Goal: Information Seeking & Learning: Learn about a topic

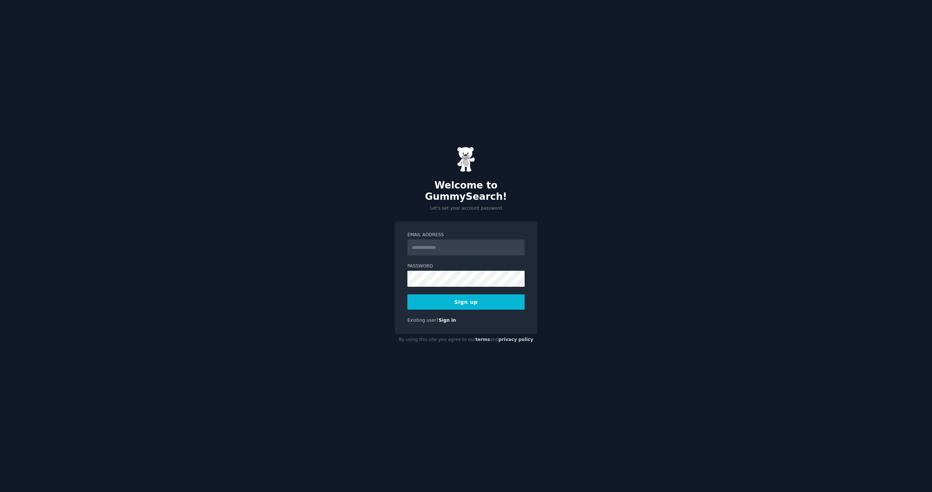
click at [443, 242] on input "Email Address" at bounding box center [465, 247] width 117 height 16
click at [451, 244] on input "Email Address" at bounding box center [465, 247] width 117 height 16
type input "**********"
click at [475, 297] on button "Sign up" at bounding box center [465, 301] width 117 height 15
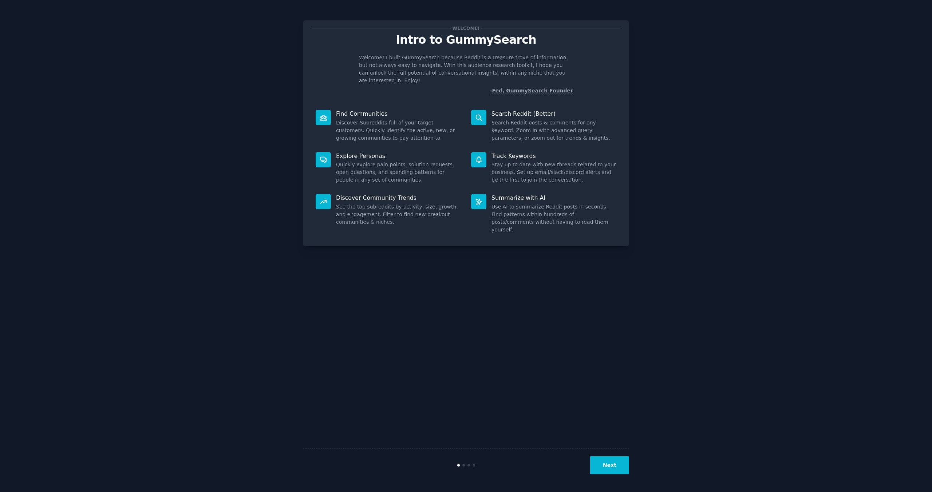
click at [608, 464] on button "Next" at bounding box center [609, 465] width 39 height 18
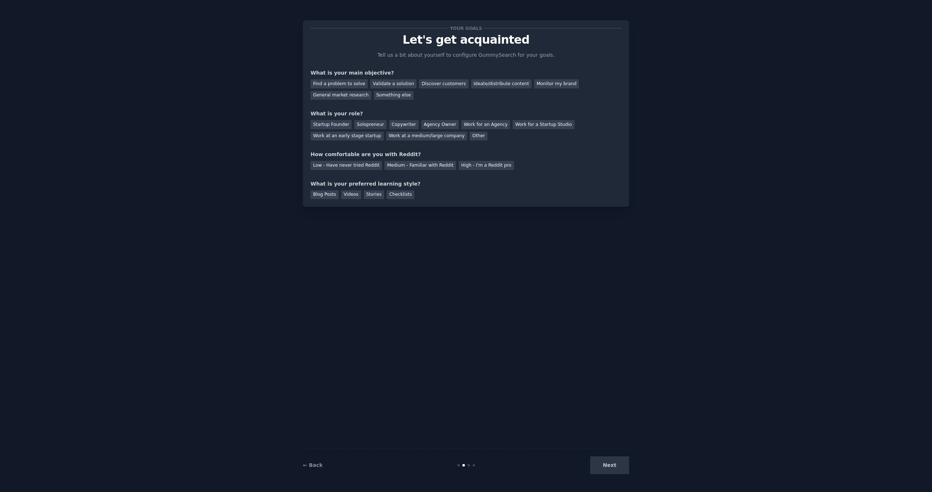
click at [609, 464] on div "Next" at bounding box center [574, 465] width 109 height 18
click at [433, 83] on div "Discover customers" at bounding box center [443, 83] width 49 height 9
click at [471, 135] on div "Other" at bounding box center [478, 136] width 18 height 9
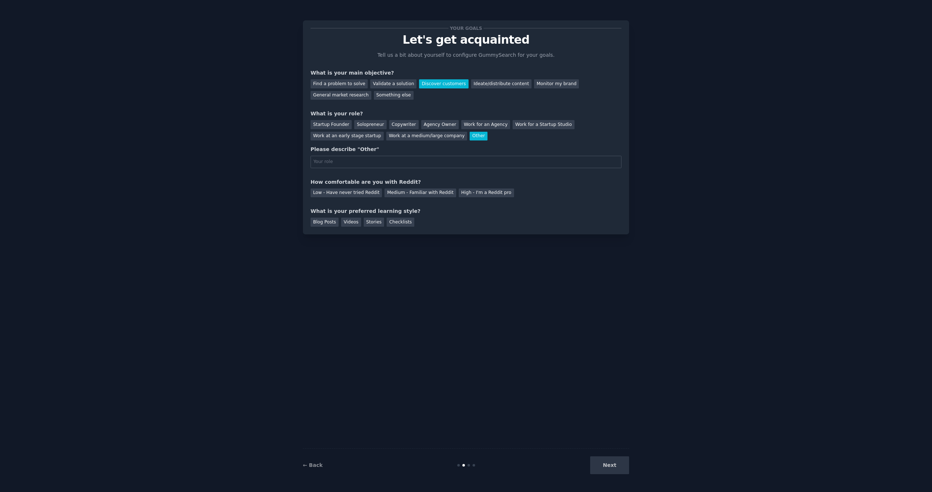
click at [403, 163] on input "text" at bounding box center [465, 162] width 311 height 12
type input "educator"
click at [345, 190] on div "Low - Have never tried Reddit" at bounding box center [345, 193] width 71 height 9
click at [396, 224] on div "Checklists" at bounding box center [400, 222] width 28 height 9
click at [613, 464] on button "Next" at bounding box center [609, 465] width 39 height 18
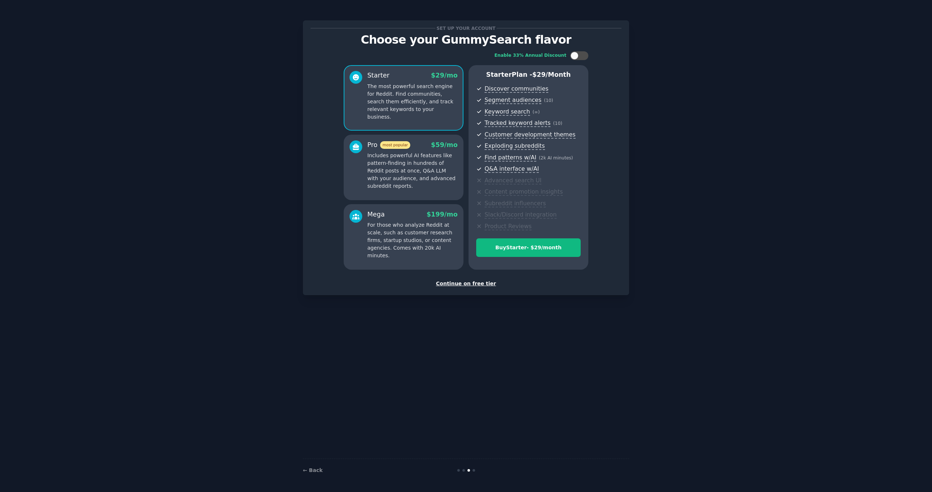
click at [381, 159] on p "Includes powerful AI features like pattern-finding in hundreds of Reddit posts …" at bounding box center [412, 171] width 90 height 38
click at [390, 225] on p "For those who analyze Reddit at scale, such as customer research firms, startup…" at bounding box center [412, 240] width 90 height 38
click at [463, 282] on div "Continue on free tier" at bounding box center [465, 284] width 311 height 8
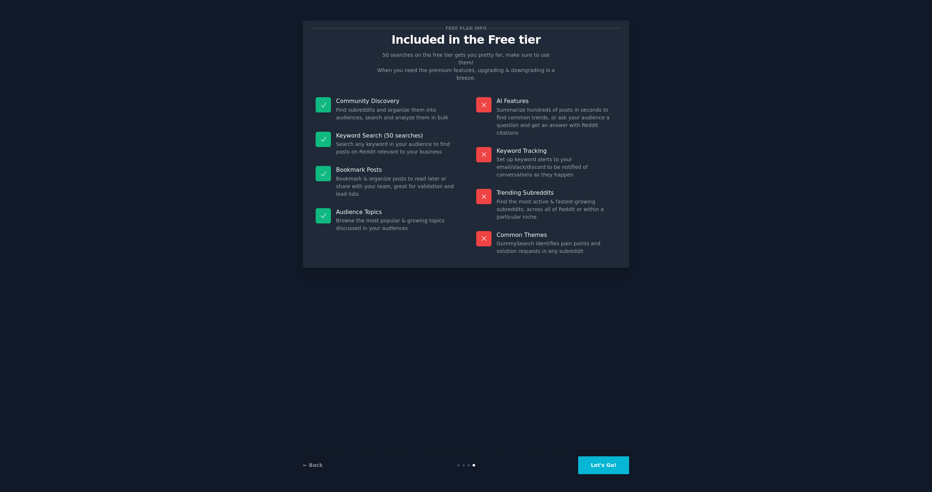
click at [604, 464] on button "Let's Go!" at bounding box center [603, 465] width 51 height 18
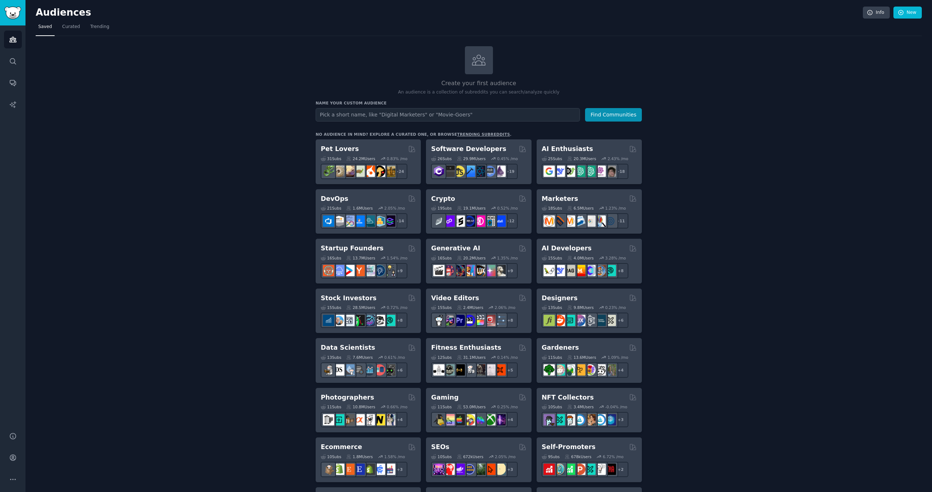
click at [378, 115] on input "text" at bounding box center [448, 114] width 264 height 13
type input "medical students"
click at [612, 114] on button "Find Communities" at bounding box center [613, 114] width 57 height 13
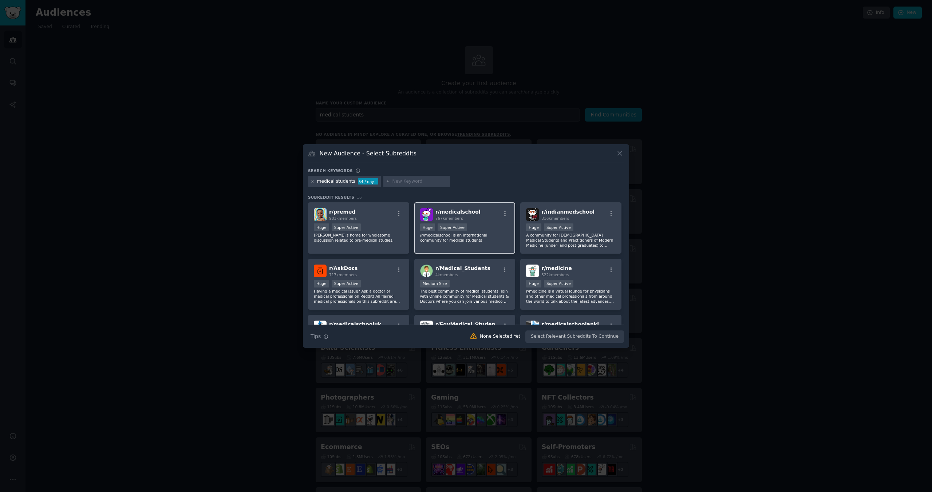
click at [457, 214] on span "r/ medicalschool" at bounding box center [457, 212] width 45 height 6
click at [606, 338] on button "Create Audience" at bounding box center [600, 336] width 48 height 12
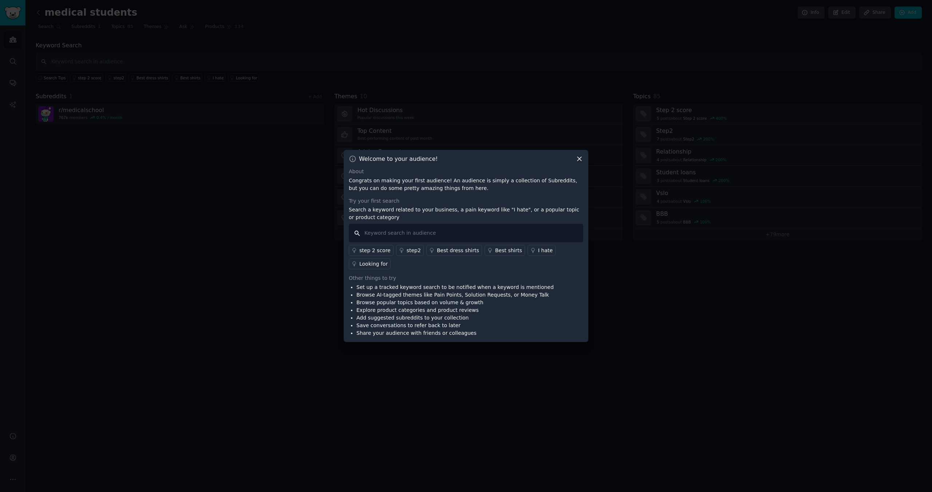
click at [424, 234] on input "text" at bounding box center [466, 233] width 234 height 19
type input "osce exams"
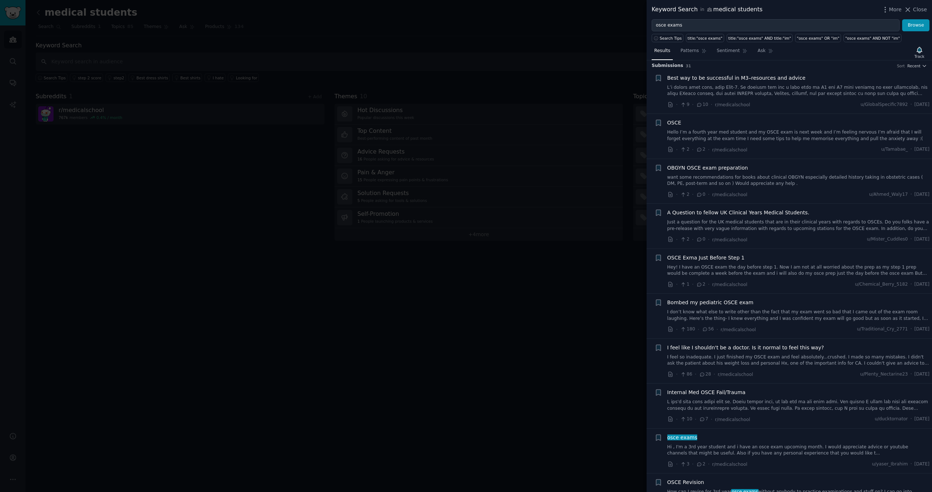
click at [677, 126] on span "OSCE" at bounding box center [674, 123] width 14 height 8
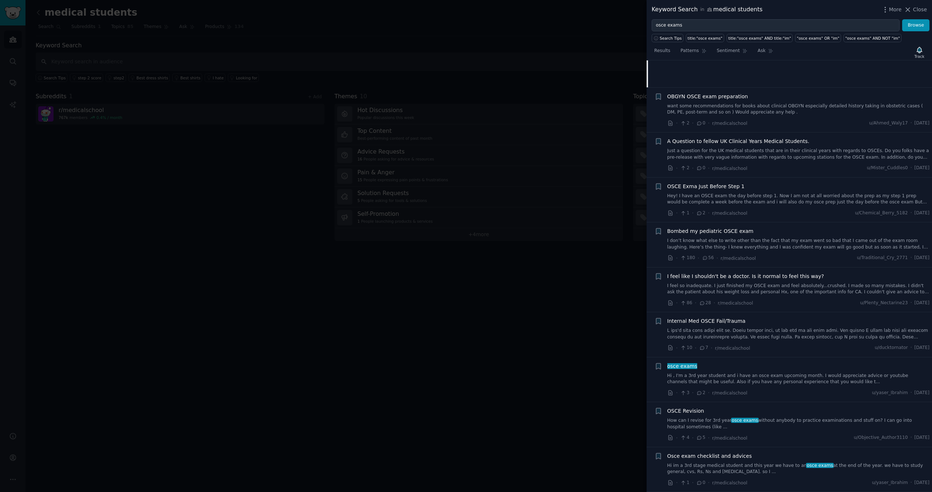
scroll to position [184, 0]
click at [750, 151] on link "Just a question for the UK medical students that are in their clinical years wi…" at bounding box center [798, 153] width 262 height 13
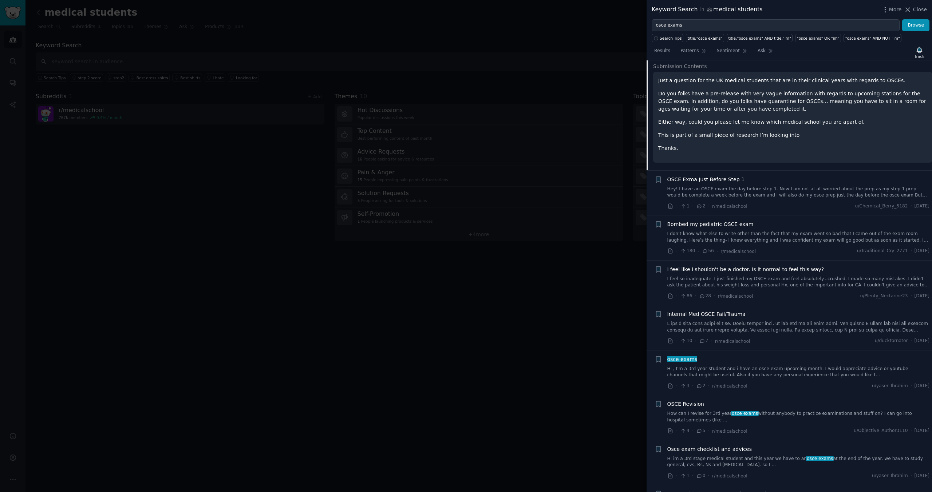
scroll to position [215, 0]
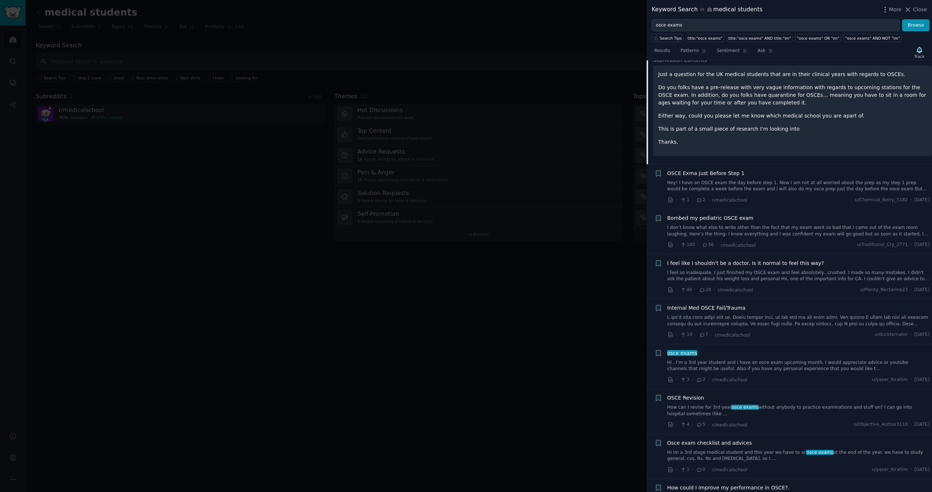
click at [765, 189] on link "Hey! I have an OSCE exam the day before step 1. Now I am not at all worried abo…" at bounding box center [798, 186] width 262 height 13
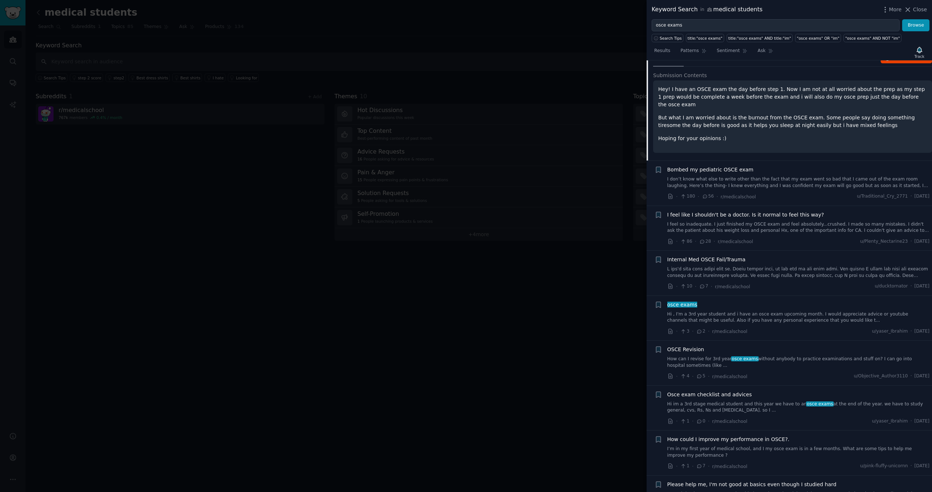
scroll to position [248, 0]
click at [770, 178] on link "I don’t know what else to write other than the fact that my exam went so bad th…" at bounding box center [798, 181] width 262 height 13
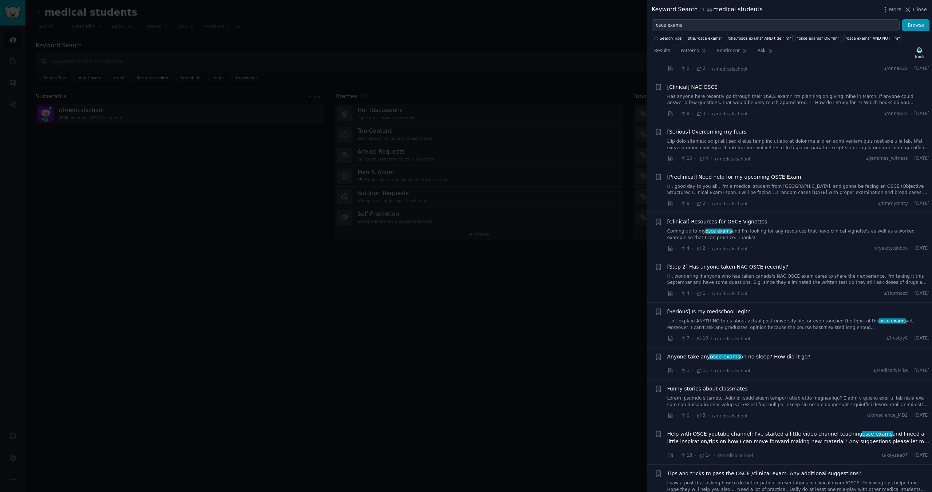
scroll to position [1073, 0]
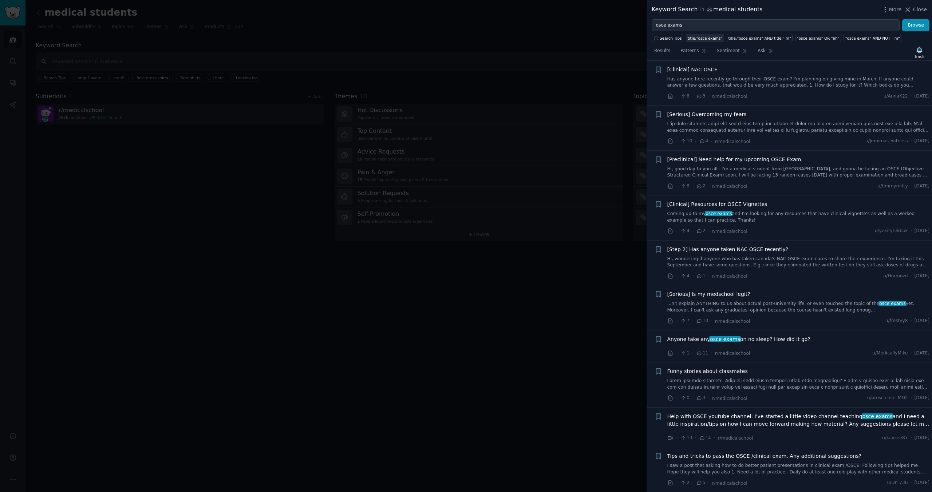
click at [711, 37] on div "title:"osce exams"" at bounding box center [704, 38] width 35 height 5
type input "title:"osce exams""
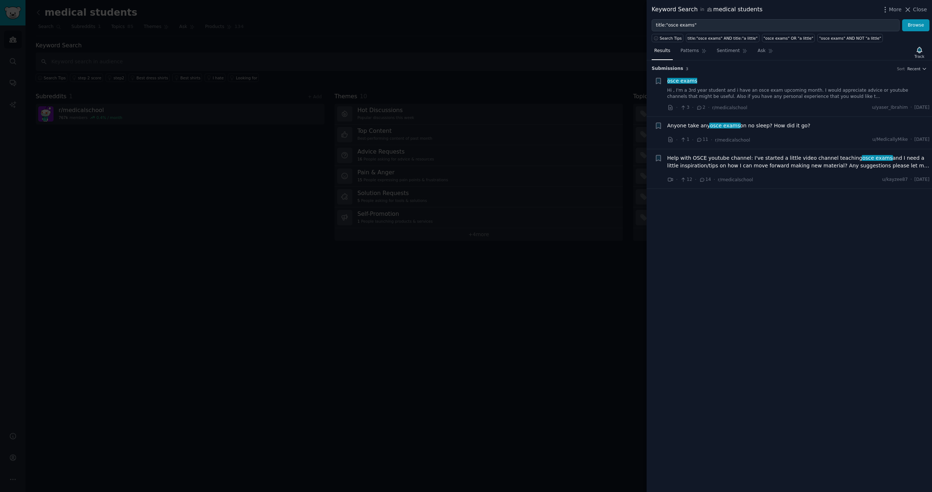
click at [772, 159] on span "Help with OSCE youtube channel: I've started a little video channel teaching os…" at bounding box center [798, 161] width 262 height 15
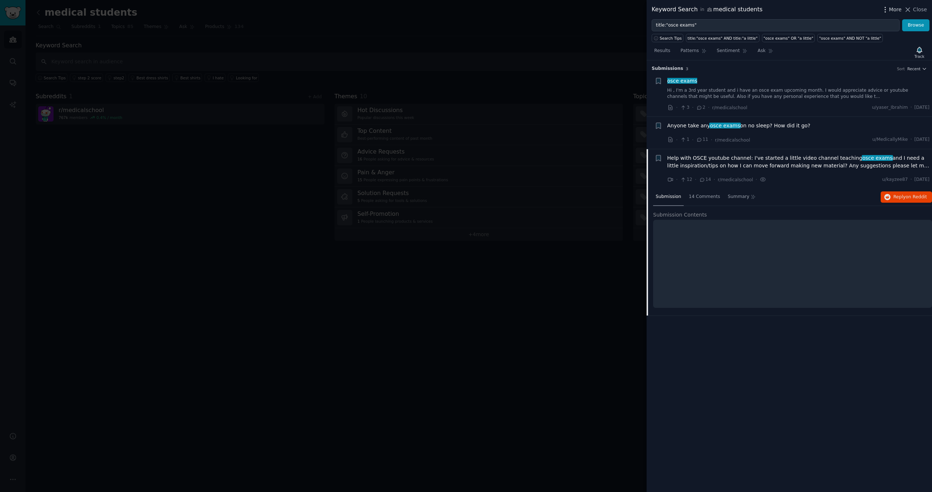
click at [896, 10] on span "More" at bounding box center [895, 10] width 13 height 8
click at [510, 52] on div at bounding box center [466, 246] width 932 height 492
click at [907, 10] on icon at bounding box center [908, 10] width 8 height 8
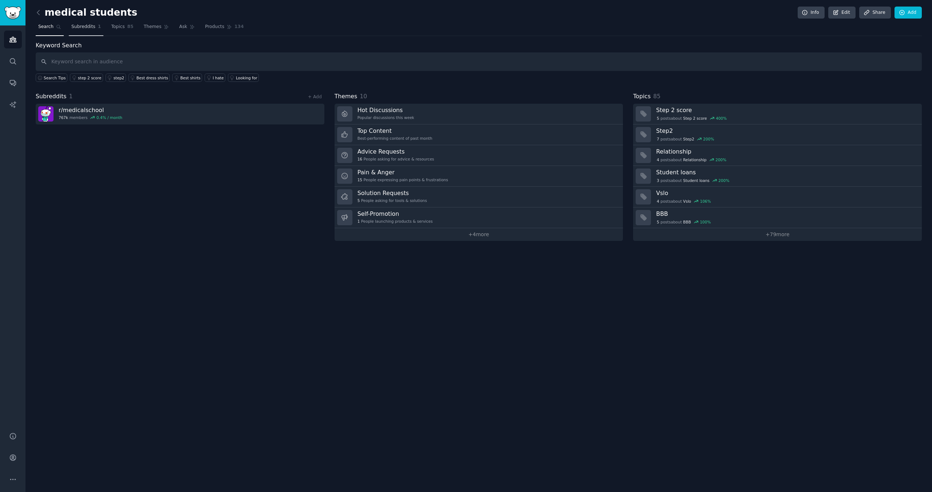
click at [82, 25] on span "Subreddits" at bounding box center [83, 27] width 24 height 7
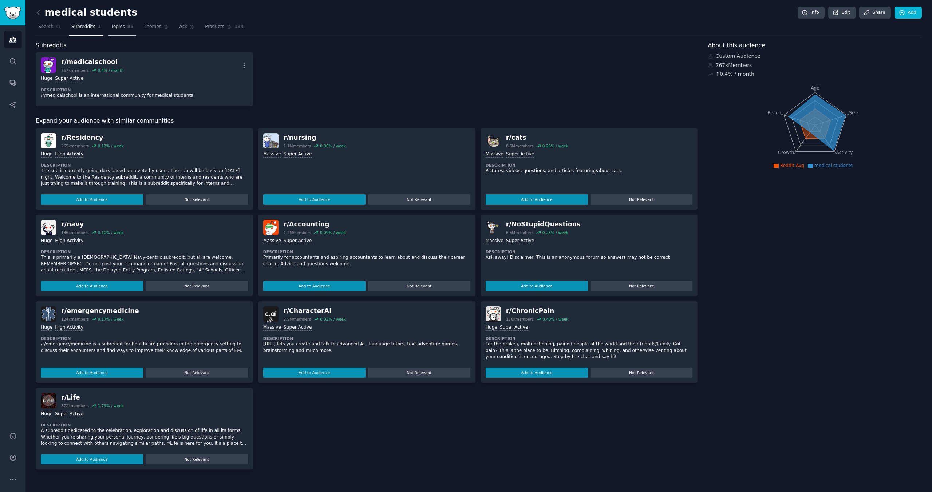
click at [111, 25] on span "Topics" at bounding box center [117, 27] width 13 height 7
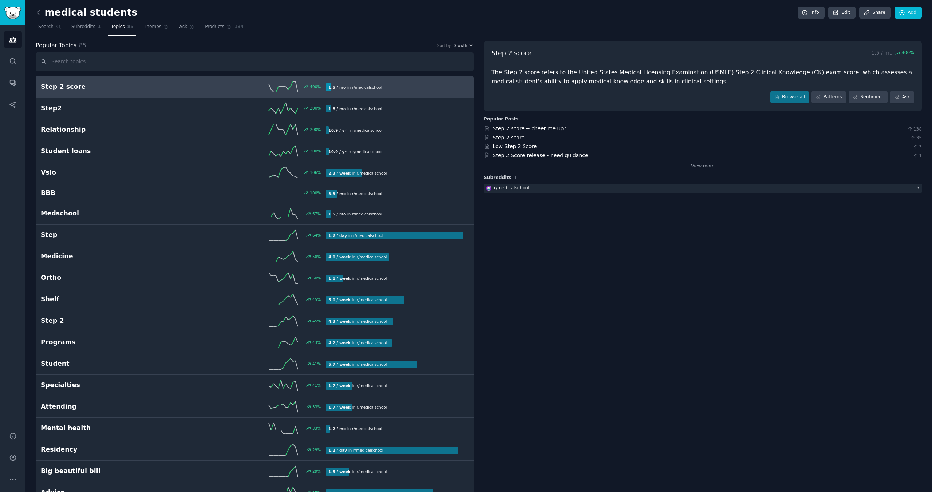
click at [61, 84] on h2 "Step 2 score" at bounding box center [112, 86] width 143 height 9
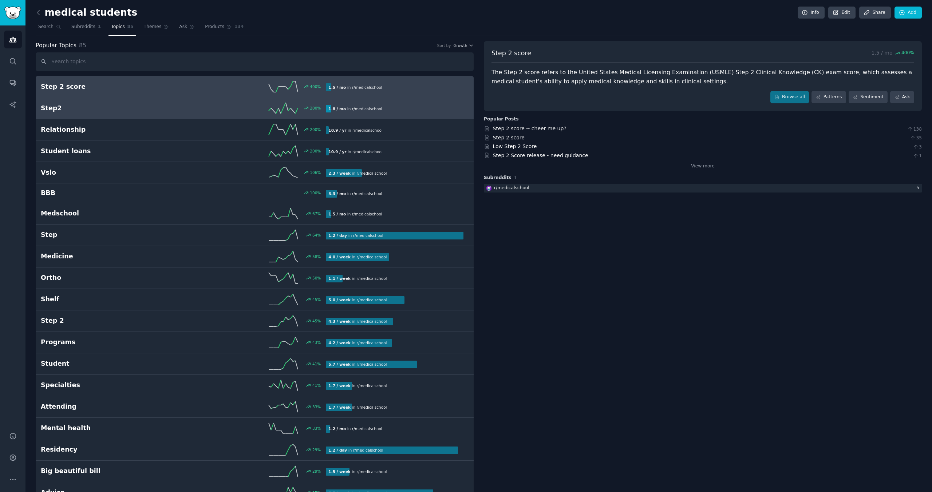
click at [52, 107] on h2 "Step2" at bounding box center [112, 108] width 143 height 9
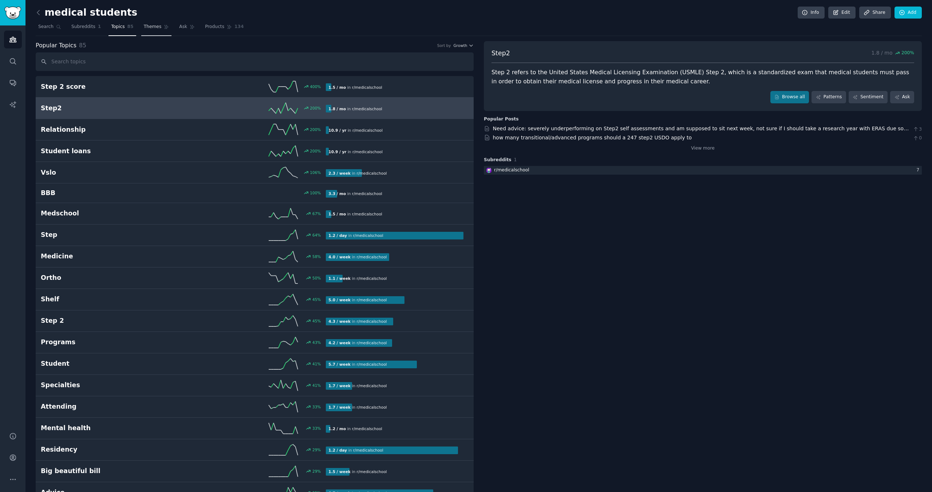
click at [149, 28] on span "Themes" at bounding box center [153, 27] width 18 height 7
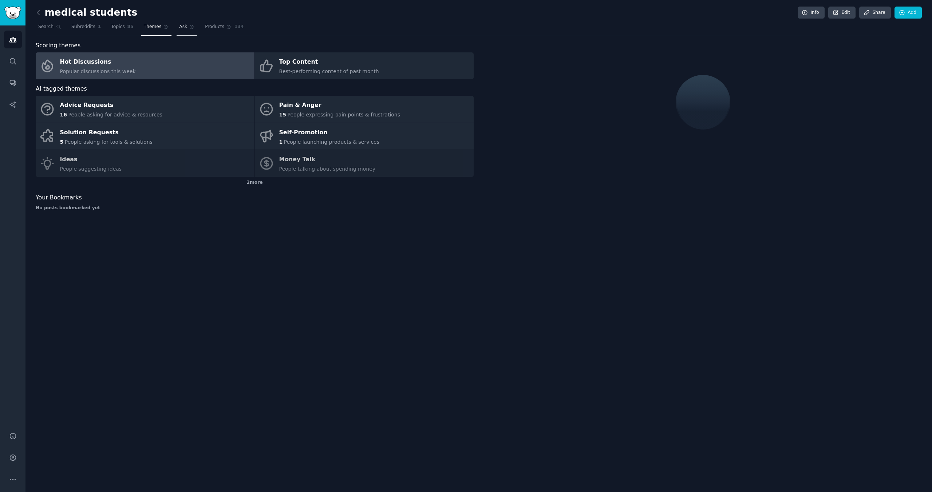
click at [182, 27] on span "Ask" at bounding box center [183, 27] width 8 height 7
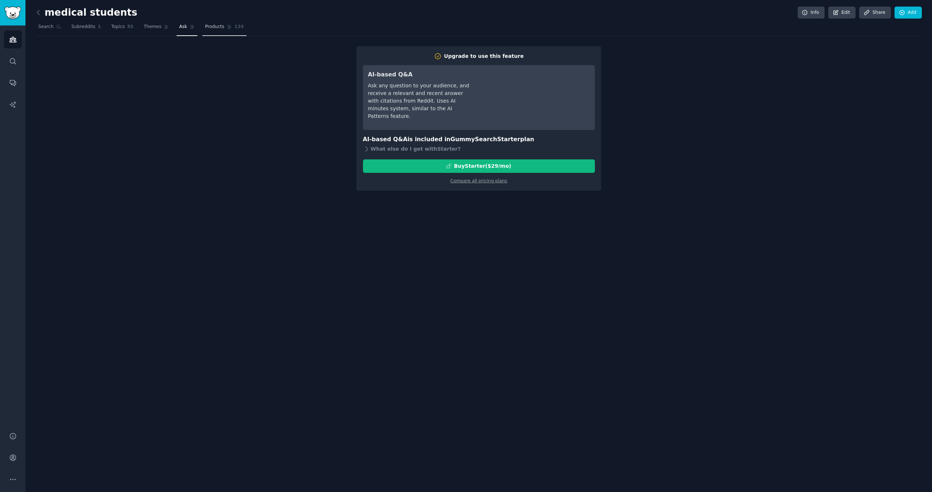
click at [205, 27] on span "Products" at bounding box center [214, 27] width 19 height 7
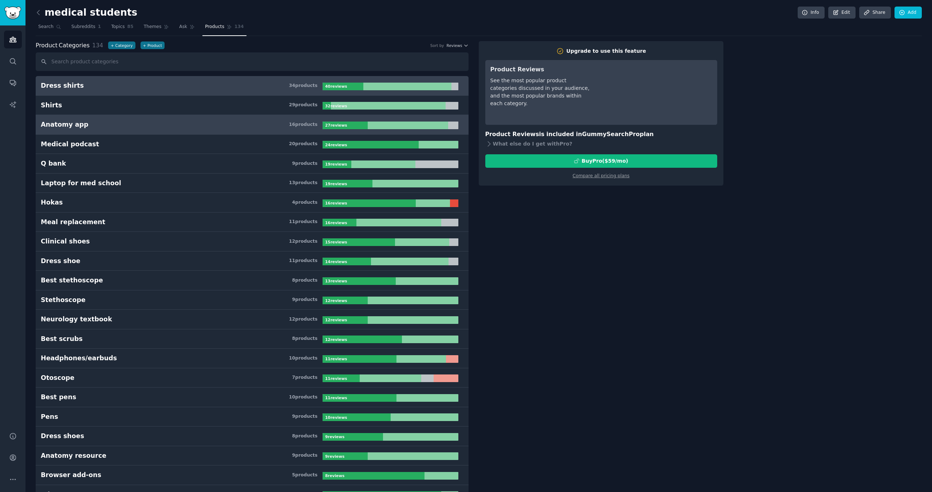
click at [56, 126] on div "Anatomy app" at bounding box center [65, 124] width 48 height 9
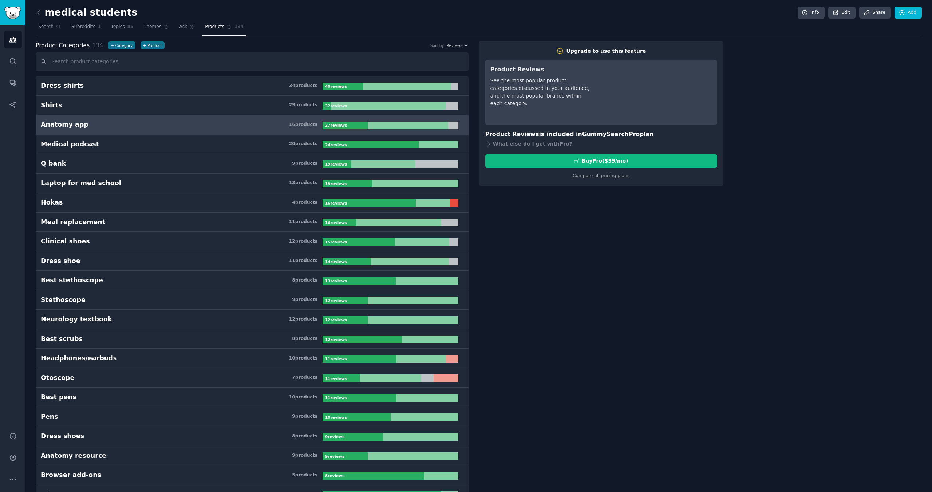
click at [333, 127] on b "27 review s" at bounding box center [336, 125] width 22 height 4
click at [12, 10] on img "Sidebar" at bounding box center [12, 13] width 17 height 13
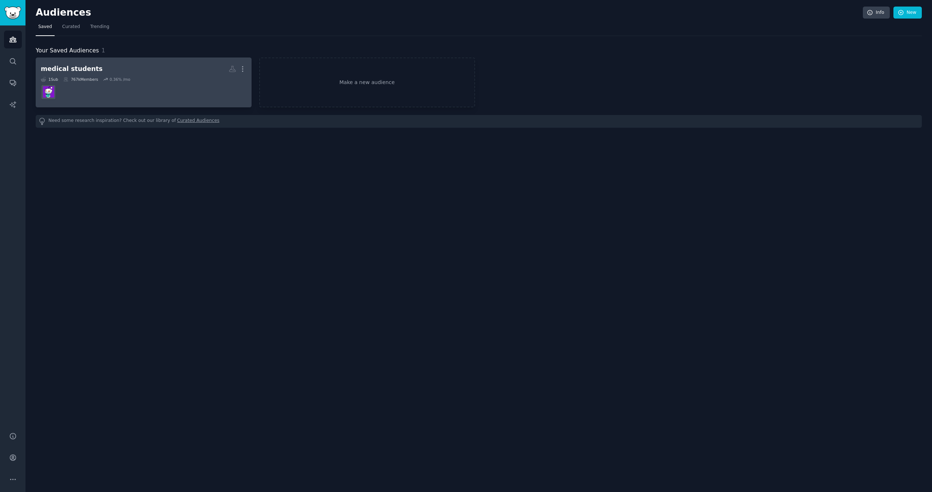
click at [73, 70] on div "medical students" at bounding box center [72, 68] width 62 height 9
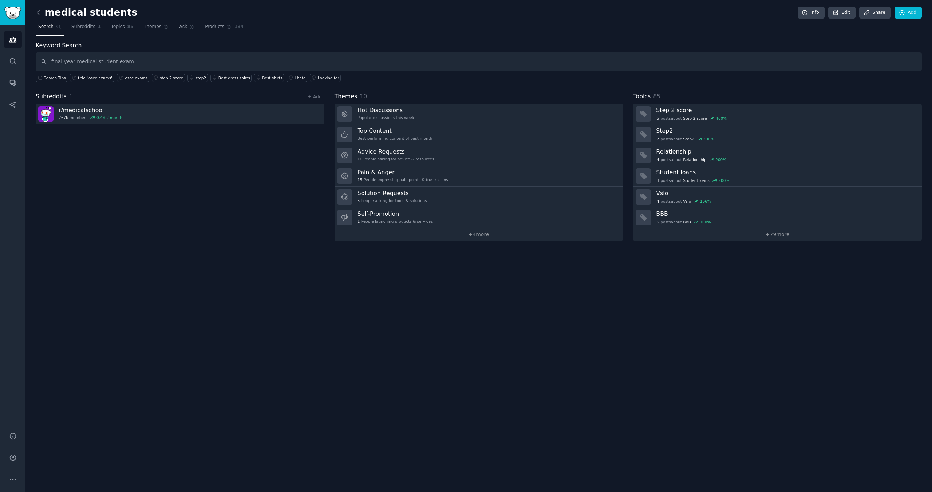
type input "final year medical student exam"
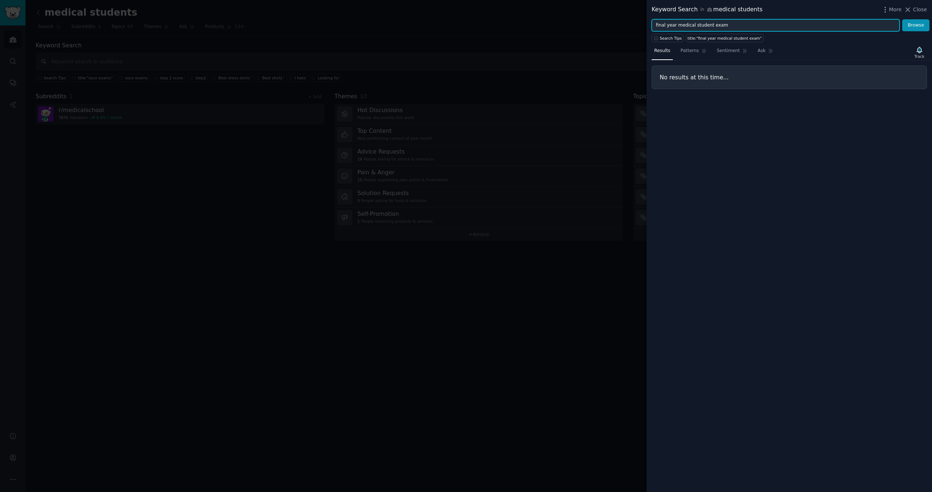
drag, startPoint x: 733, startPoint y: 27, endPoint x: 639, endPoint y: 21, distance: 94.1
click at [639, 21] on div "Keyword Search in medical students More Close final year medical student exam B…" at bounding box center [466, 246] width 932 height 492
type input "medical school exam"
click at [902, 19] on button "Browse" at bounding box center [915, 25] width 27 height 12
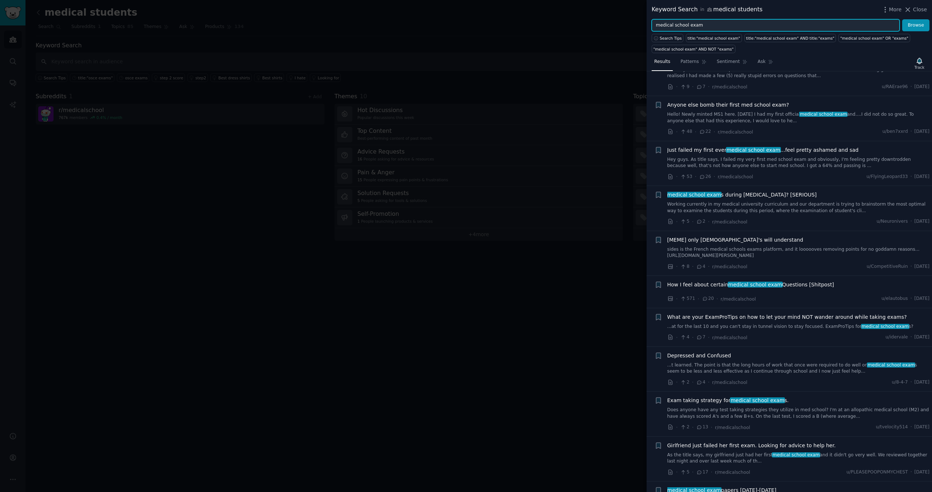
scroll to position [762, 0]
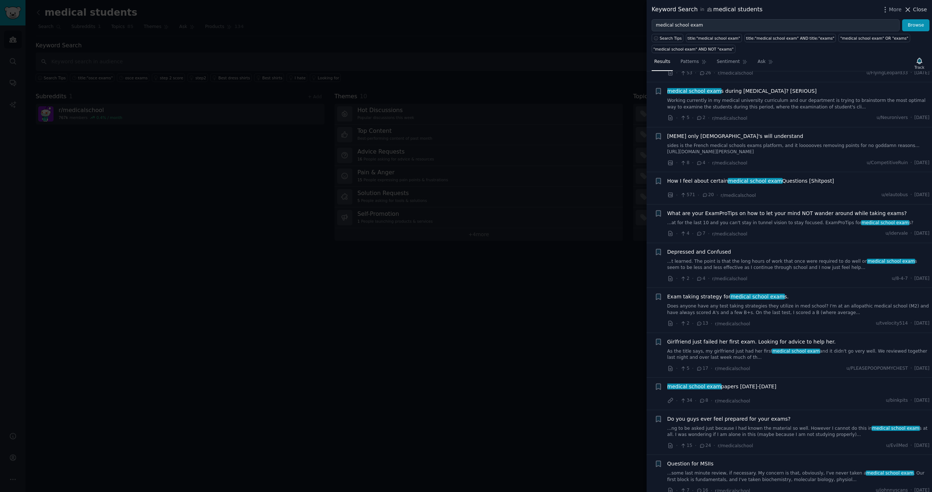
click at [908, 12] on icon at bounding box center [908, 10] width 8 height 8
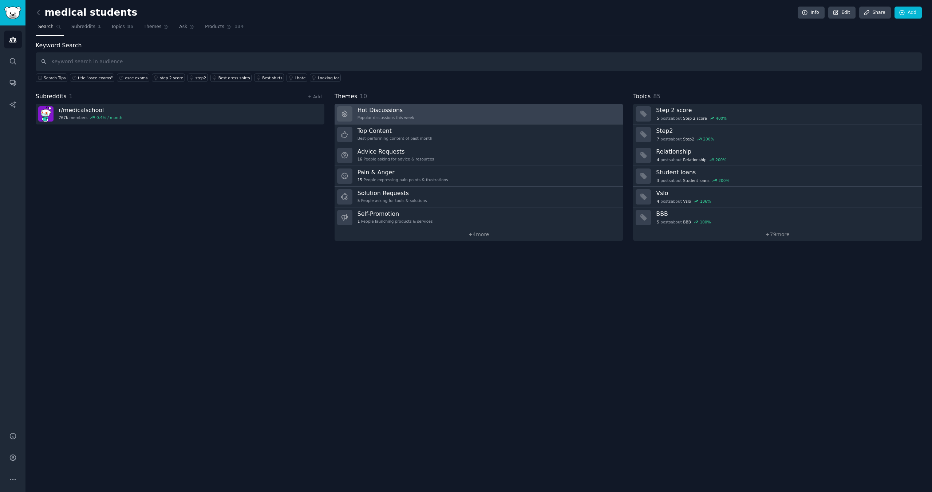
click at [387, 108] on h3 "Hot Discussions" at bounding box center [385, 110] width 57 height 8
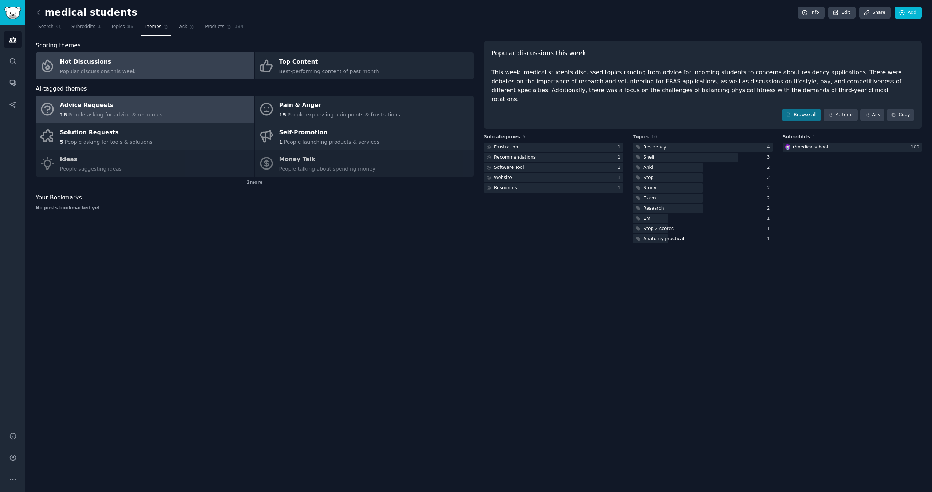
click at [95, 106] on div "Advice Requests" at bounding box center [111, 106] width 102 height 12
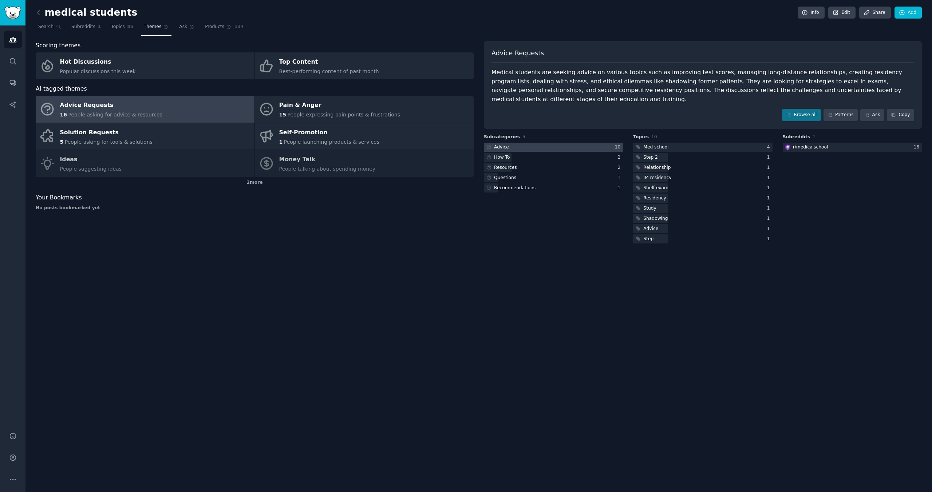
click at [510, 147] on div at bounding box center [553, 147] width 139 height 9
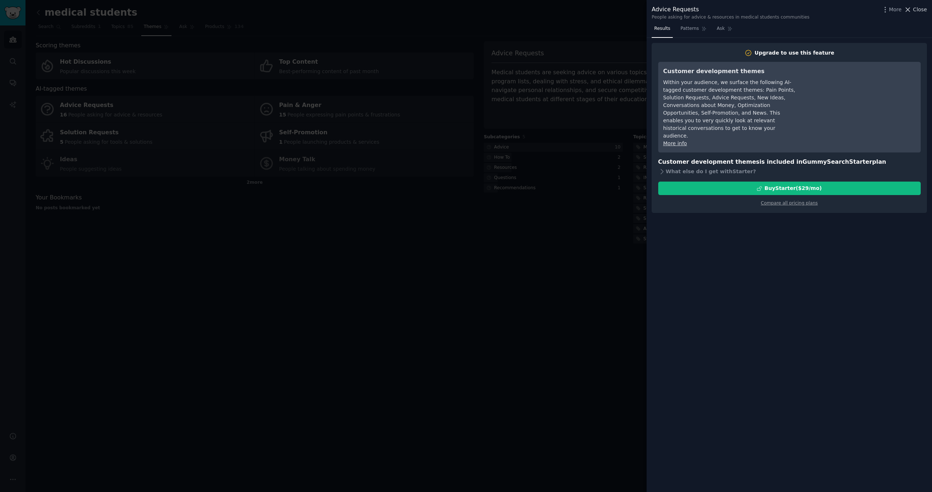
click at [909, 9] on icon at bounding box center [908, 10] width 4 height 4
